Goal: Register for event/course

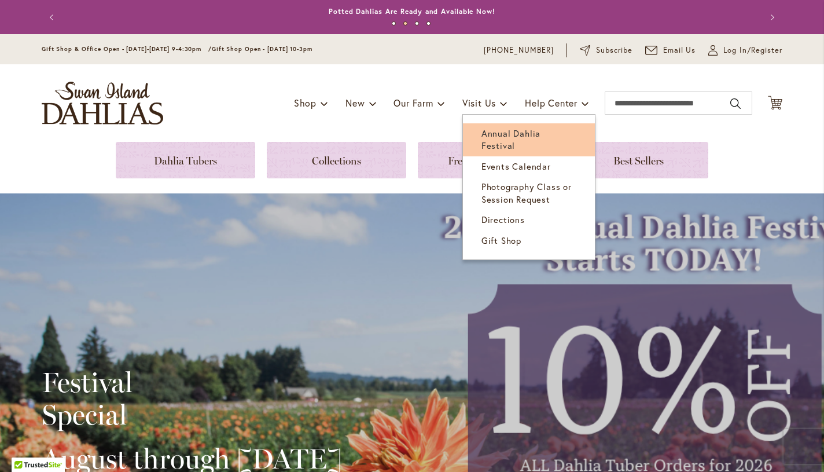
click at [486, 130] on span "Annual Dahlia Festival" at bounding box center [510, 139] width 59 height 24
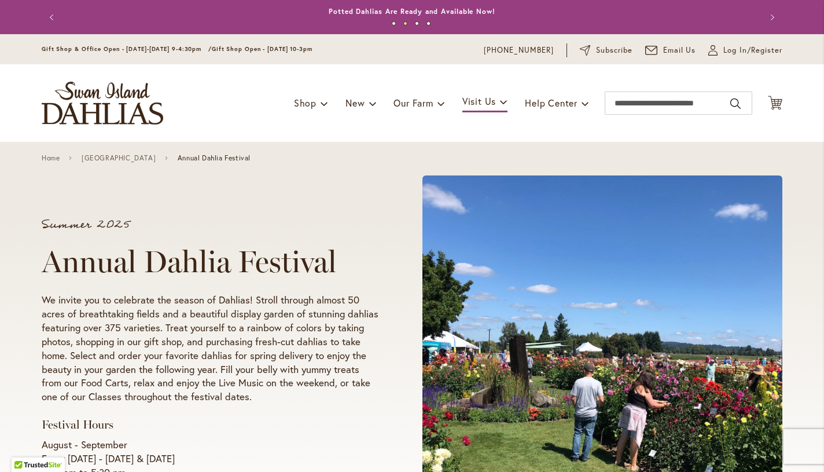
click at [395, 403] on div "Summer 2025 Annual Dahlia Festival We invite you to celebrate the season of Dah…" at bounding box center [227, 349] width 370 height 282
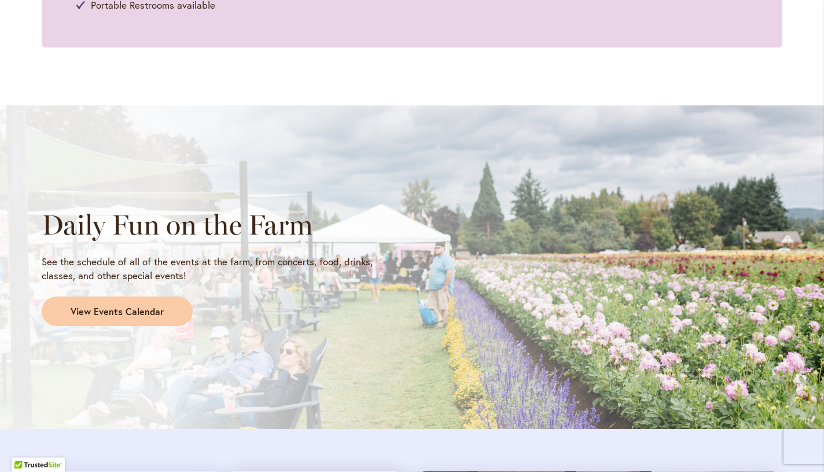
scroll to position [860, 0]
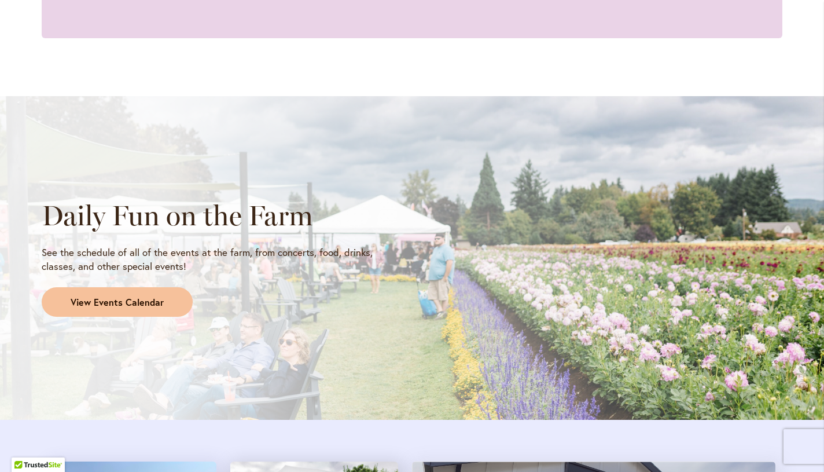
click at [149, 287] on link "View Events Calendar" at bounding box center [117, 302] width 151 height 30
click at [148, 296] on span "View Events Calendar" at bounding box center [117, 302] width 93 height 13
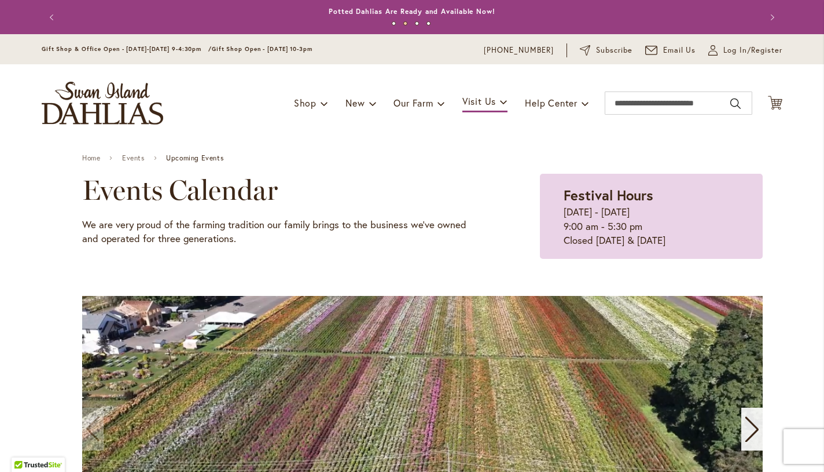
click at [753, 432] on icon "Next slide" at bounding box center [752, 428] width 16 height 25
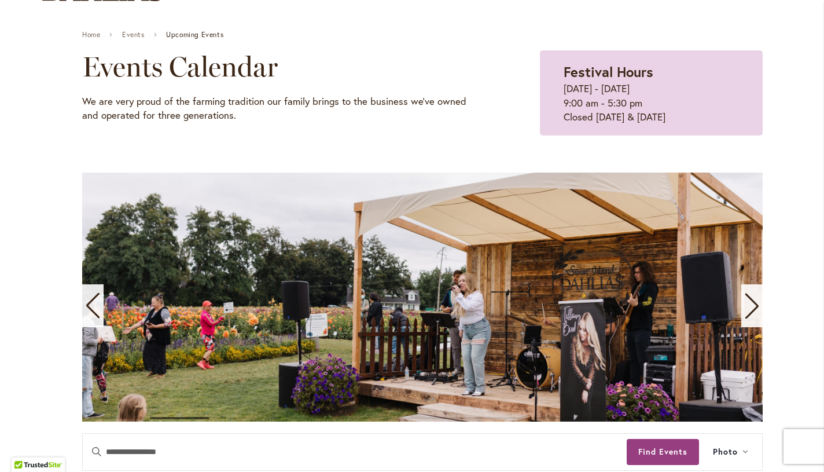
scroll to position [124, 0]
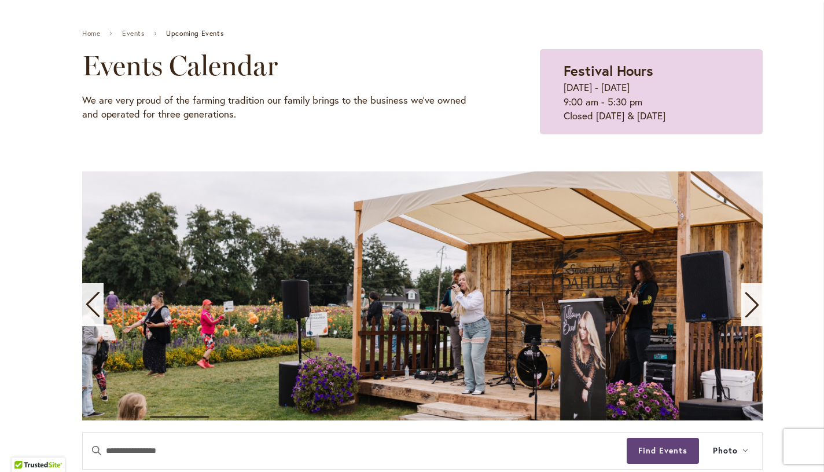
click at [690, 443] on button "Find Events" at bounding box center [663, 450] width 72 height 26
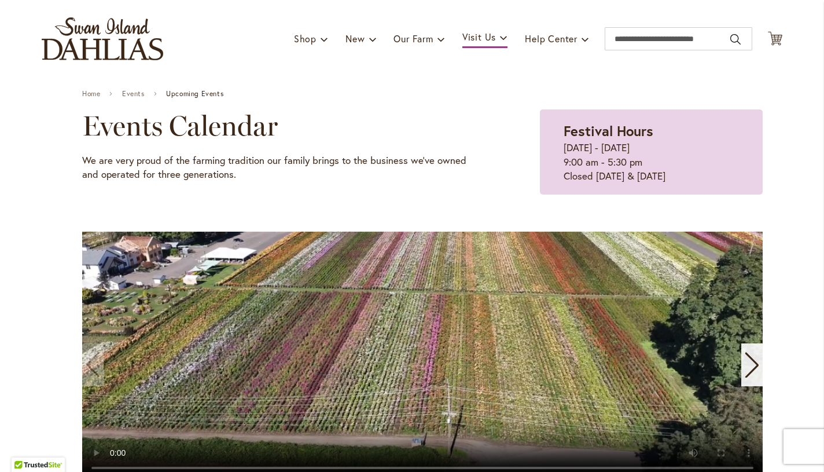
scroll to position [62, 0]
